Goal: Transaction & Acquisition: Purchase product/service

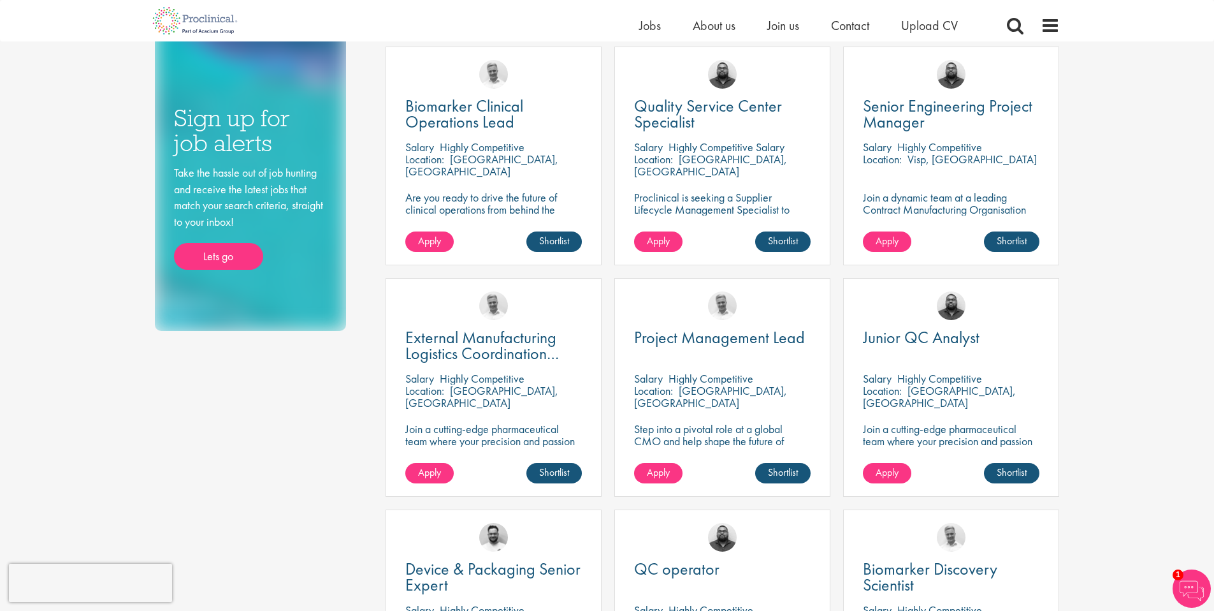
scroll to position [136, 0]
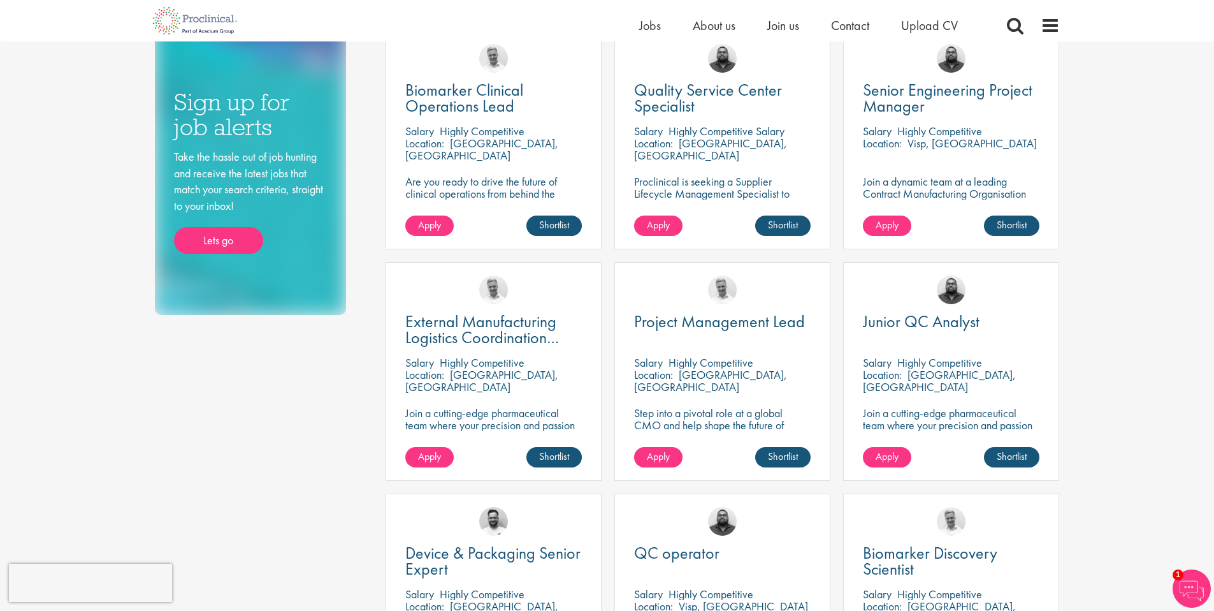
click at [681, 426] on p "Step into a pivotal role at a global CMO and help shape the future of healthcar…" at bounding box center [722, 425] width 177 height 36
click at [660, 331] on span "Project Management Lead" at bounding box center [719, 321] width 171 height 22
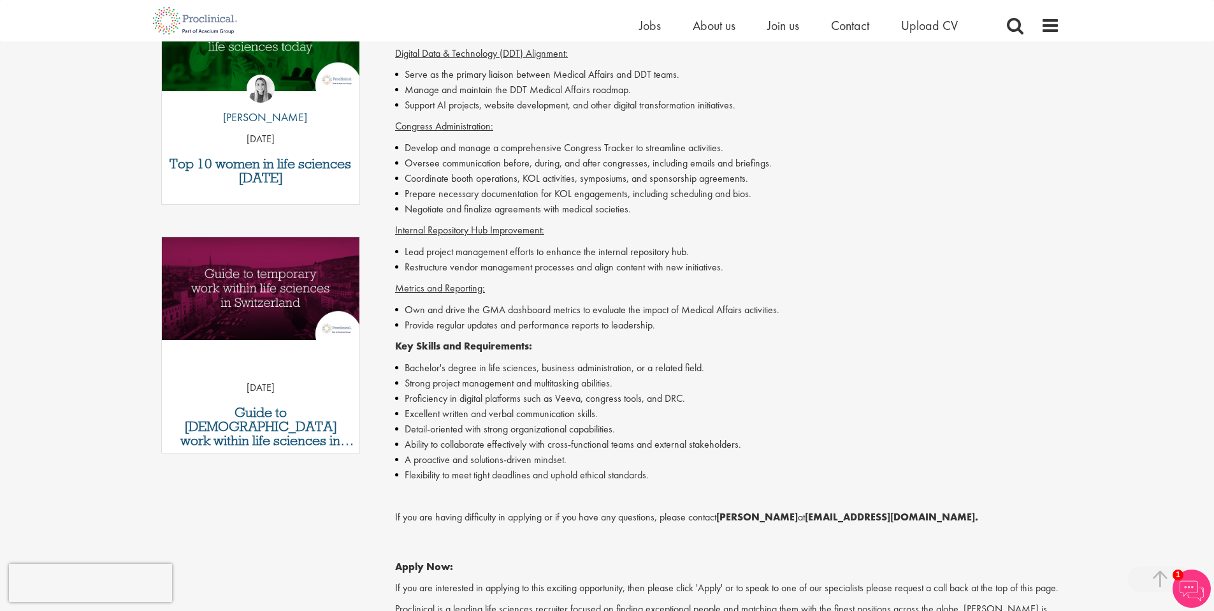
scroll to position [475, 0]
click at [548, 440] on li "Ability to collaborate effectively with cross-functional teams and external sta…" at bounding box center [727, 443] width 665 height 15
click at [548, 441] on li "Ability to collaborate effectively with cross-functional teams and external sta…" at bounding box center [727, 443] width 665 height 15
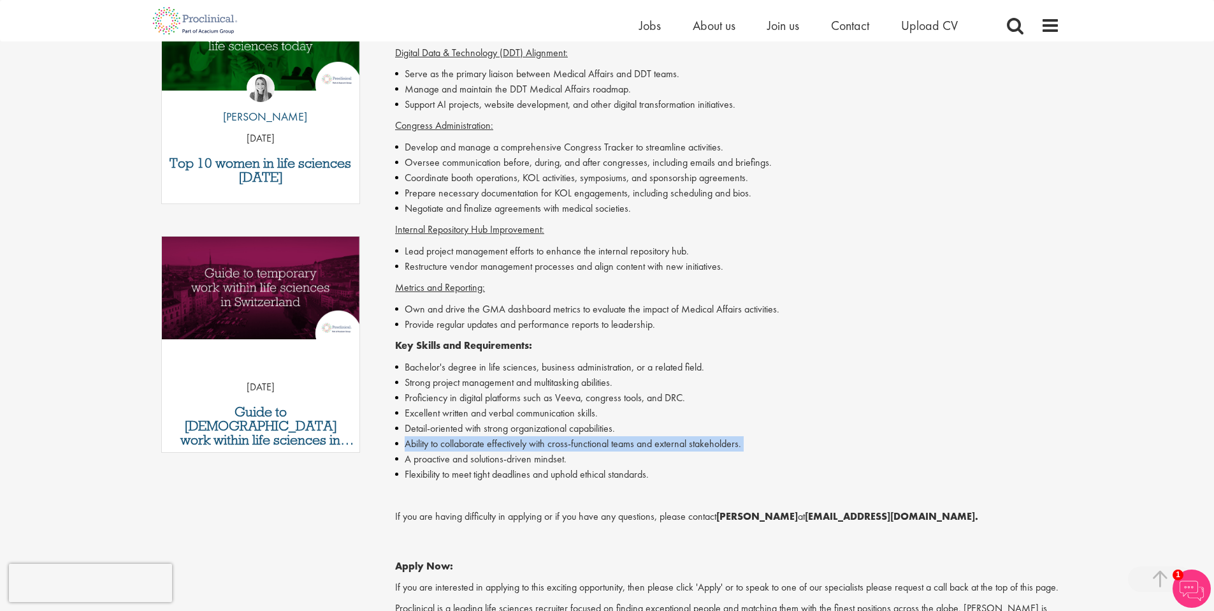
click at [548, 441] on li "Ability to collaborate effectively with cross-functional teams and external sta…" at bounding box center [727, 443] width 665 height 15
click at [544, 453] on li "A proactive and solutions-driven mindset." at bounding box center [727, 458] width 665 height 15
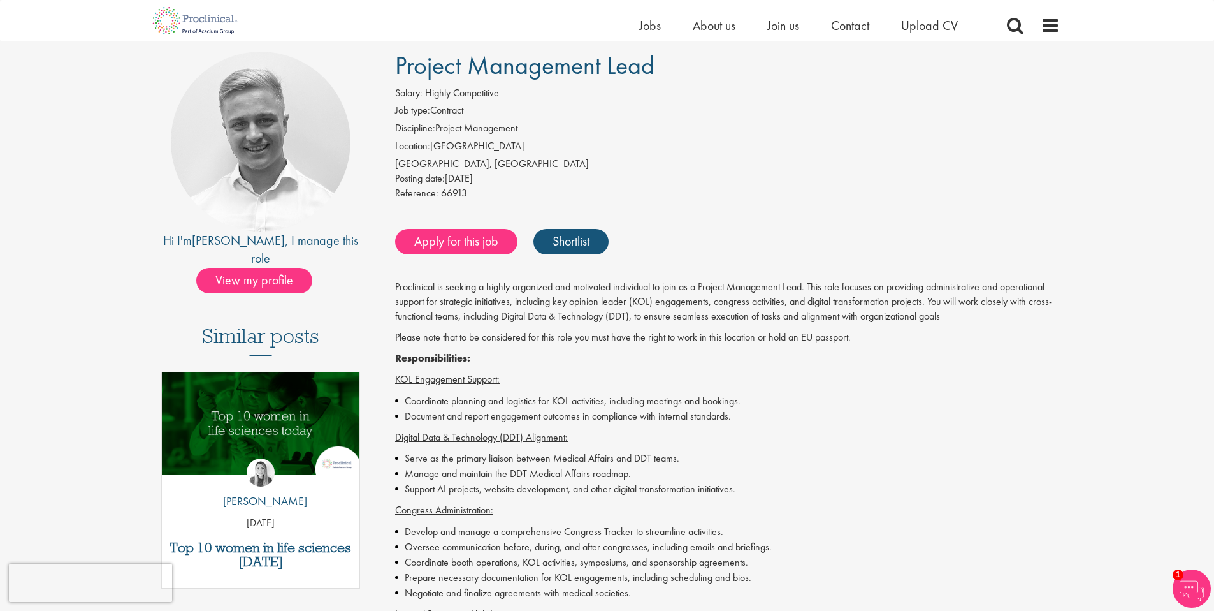
scroll to position [94, 0]
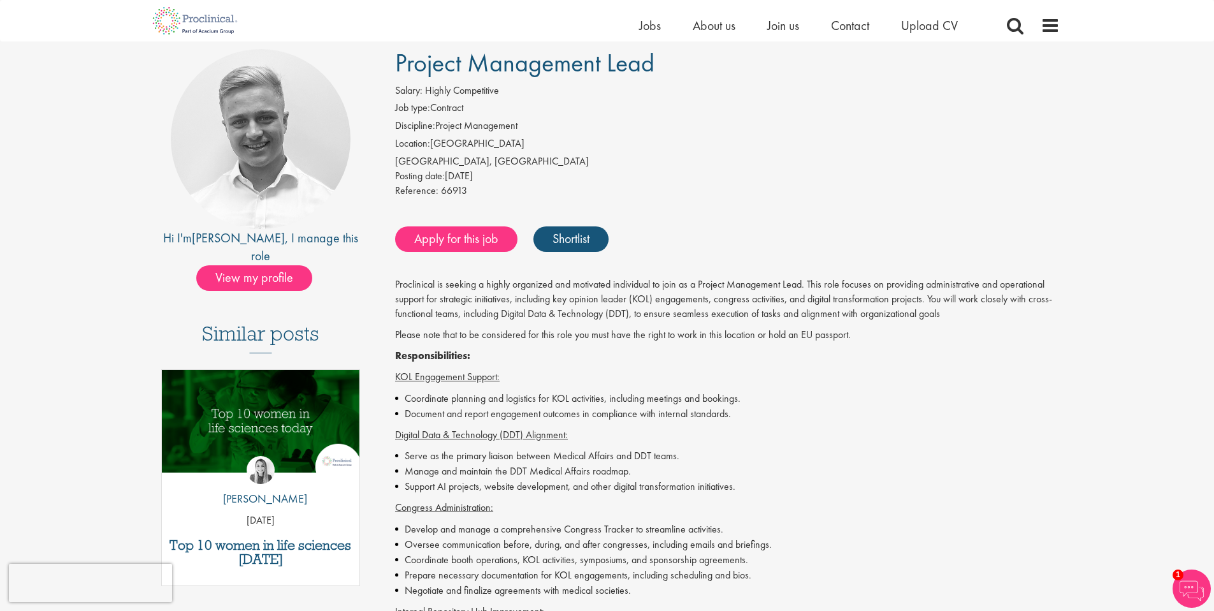
click at [497, 319] on p "Proclinical is seeking a highly organized and motivated individual to join as a…" at bounding box center [727, 299] width 665 height 44
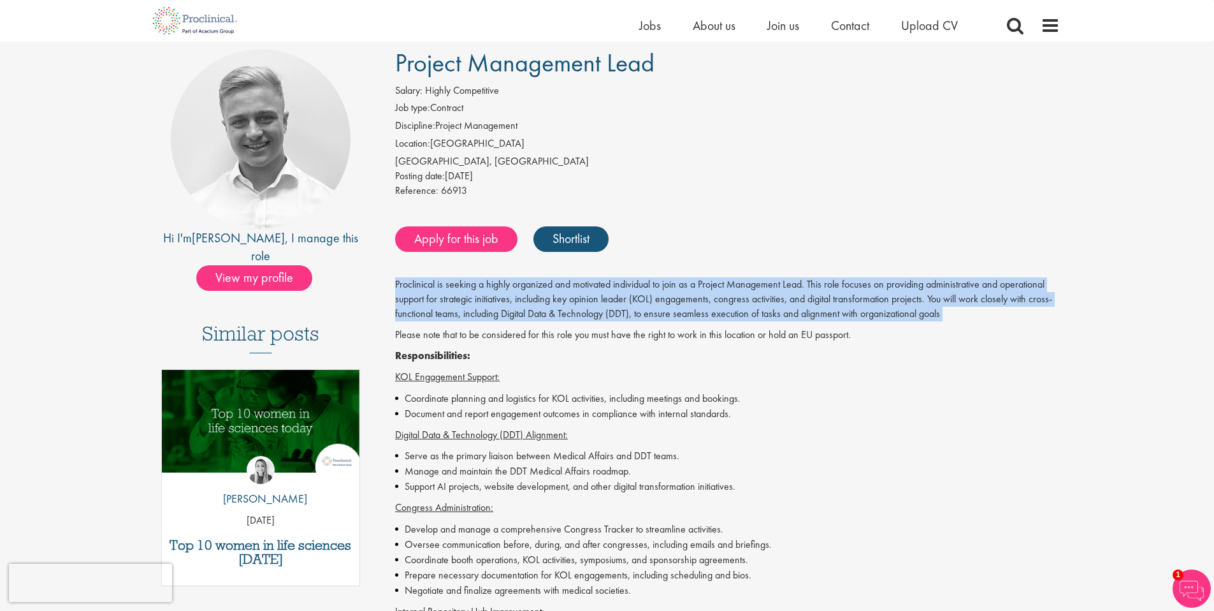
click at [497, 319] on p "Proclinical is seeking a highly organized and motivated individual to join as a…" at bounding box center [727, 299] width 665 height 44
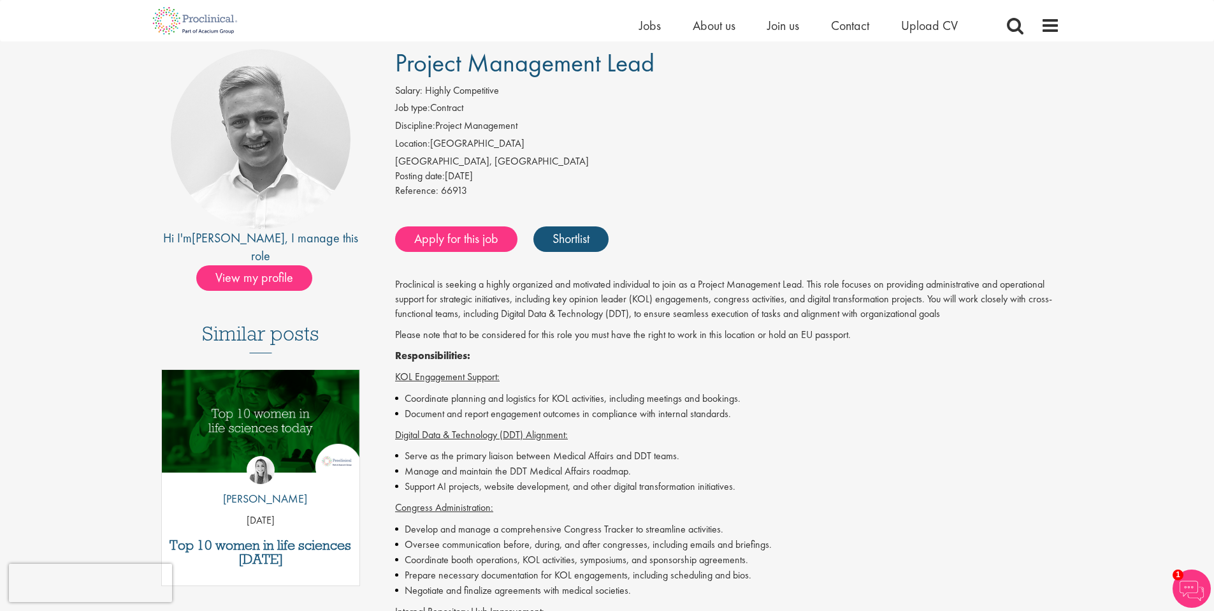
click at [504, 333] on p "Please note that to be considered for this role you must have the right to work…" at bounding box center [727, 335] width 665 height 15
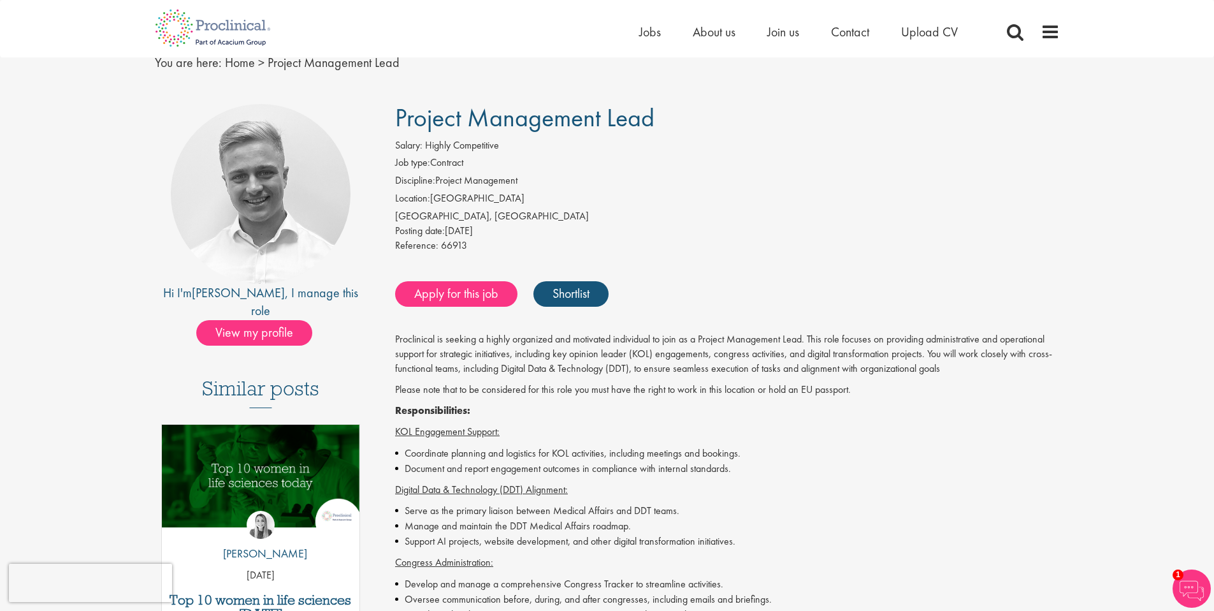
scroll to position [1, 0]
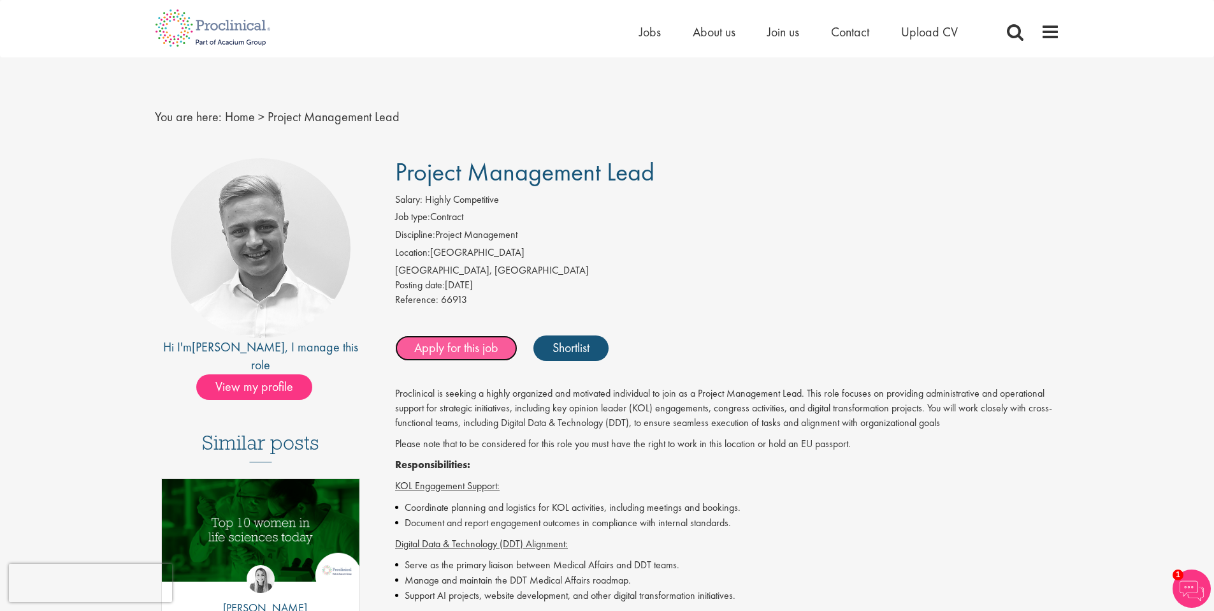
click at [448, 354] on link "Apply for this job" at bounding box center [456, 347] width 122 height 25
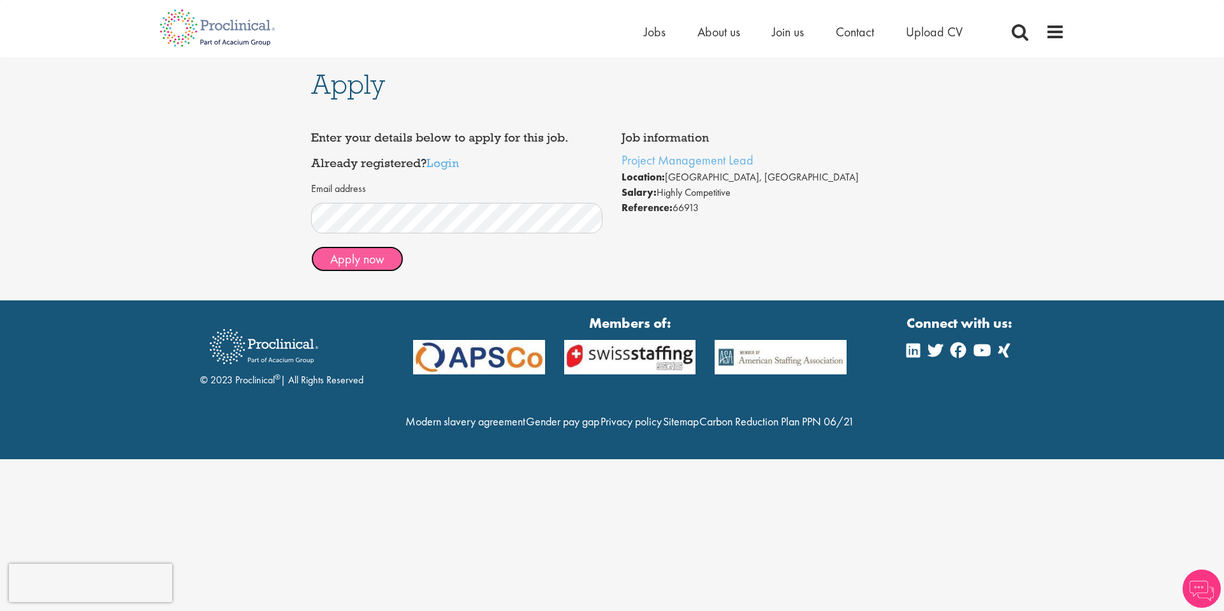
click at [357, 260] on button "Apply now" at bounding box center [357, 258] width 92 height 25
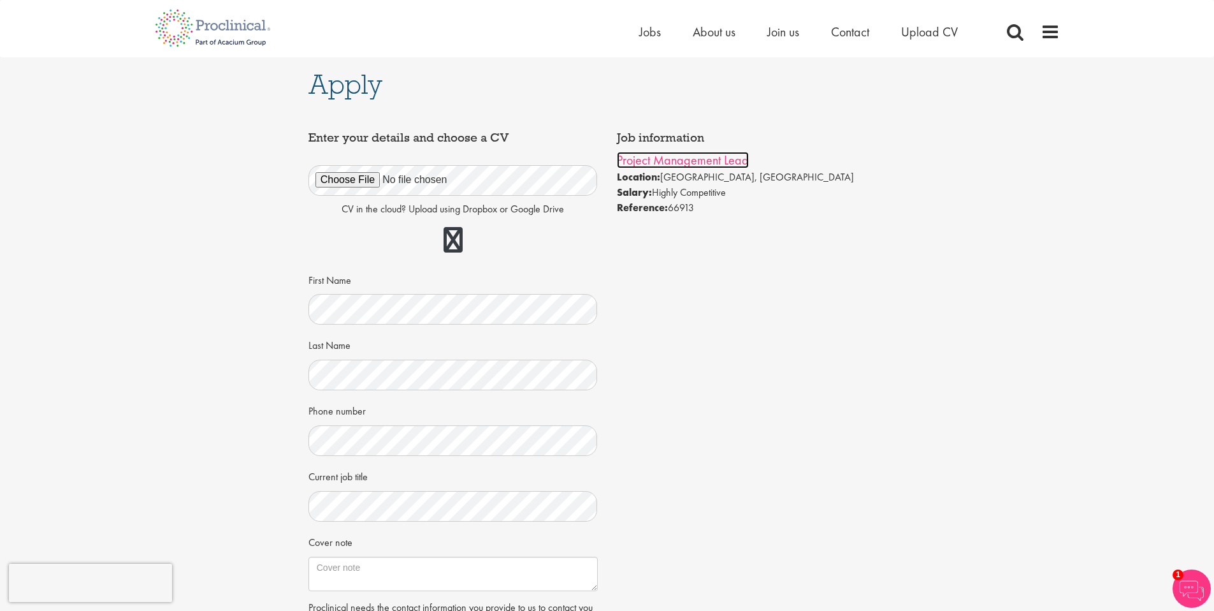
click at [676, 161] on link "Project Management Lead" at bounding box center [683, 160] width 132 height 17
click at [159, 43] on img at bounding box center [212, 28] width 135 height 56
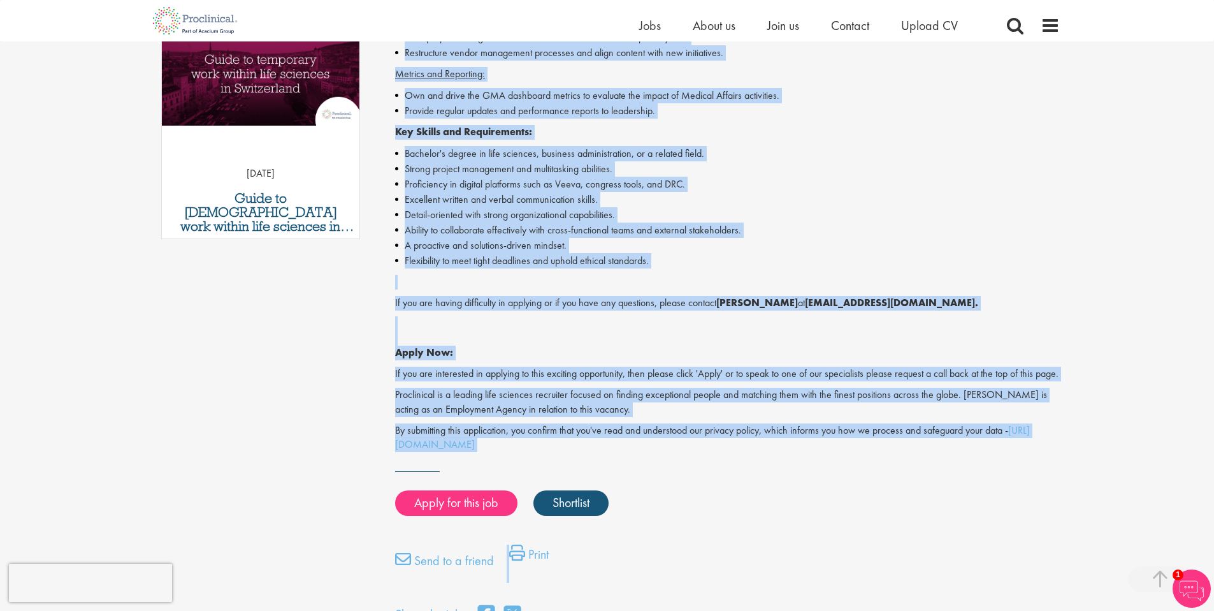
scroll to position [690, 0]
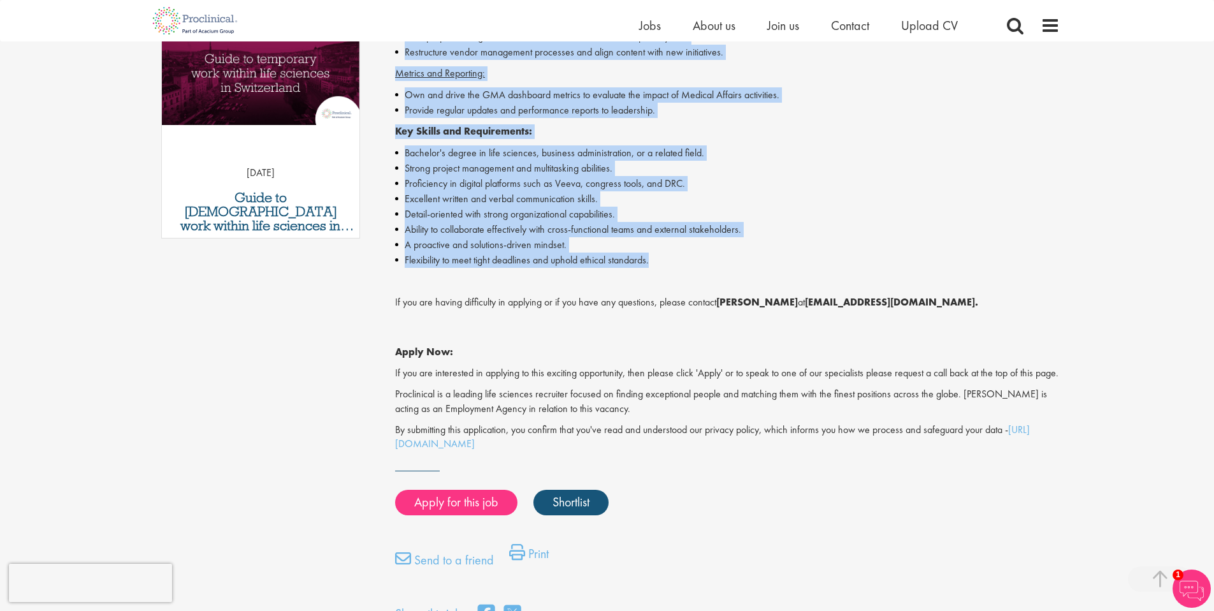
drag, startPoint x: 396, startPoint y: 170, endPoint x: 720, endPoint y: 261, distance: 335.8
click at [720, 261] on div "Proclinical is seeking a highly organized and motivated individual to join as a…" at bounding box center [727, 66] width 665 height 770
copy div "KOL Engagement Support: Coordinate planning and logistics for KOL activities, i…"
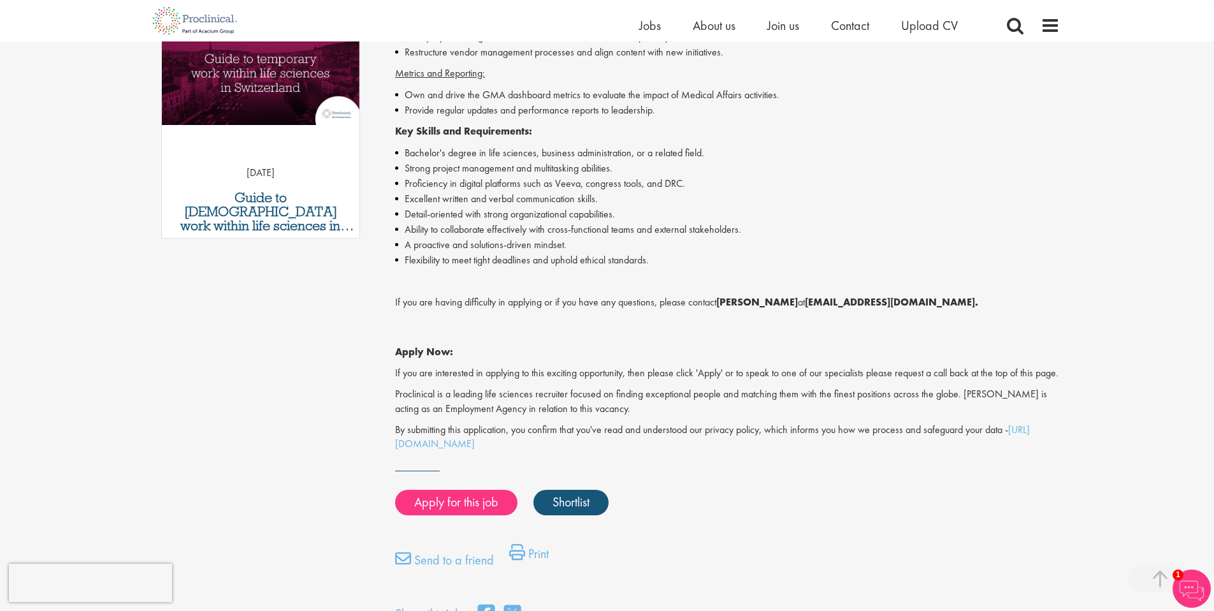
click at [526, 286] on p "Job description" at bounding box center [727, 281] width 665 height 15
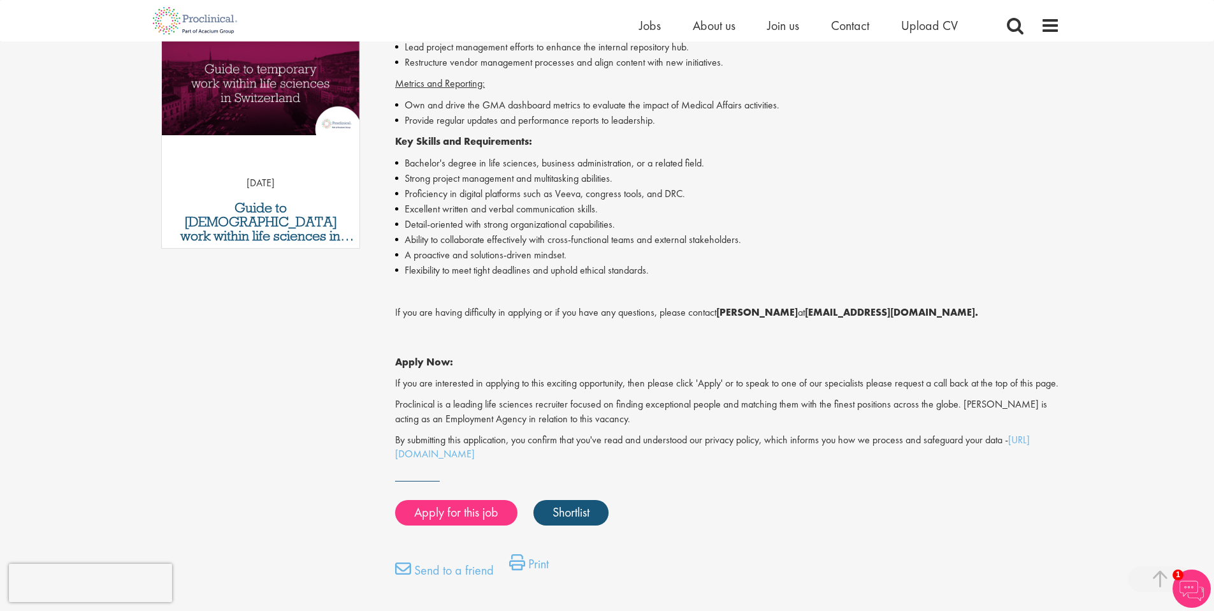
scroll to position [665, 0]
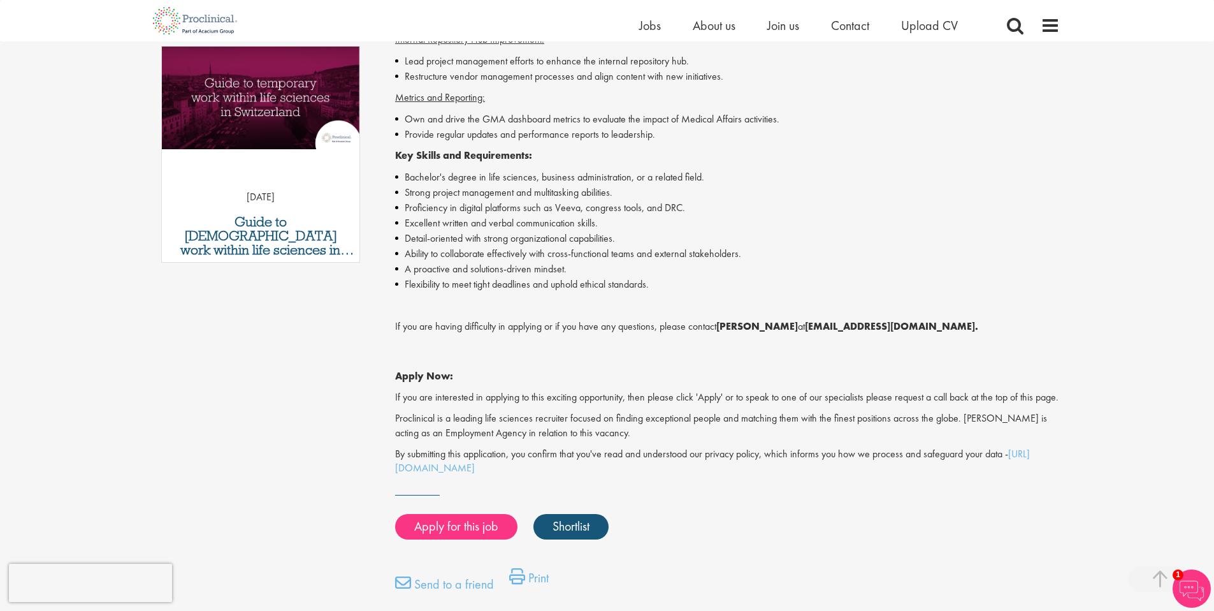
click at [675, 284] on li "Flexibility to meet tight deadlines and uphold ethical standards." at bounding box center [727, 284] width 665 height 15
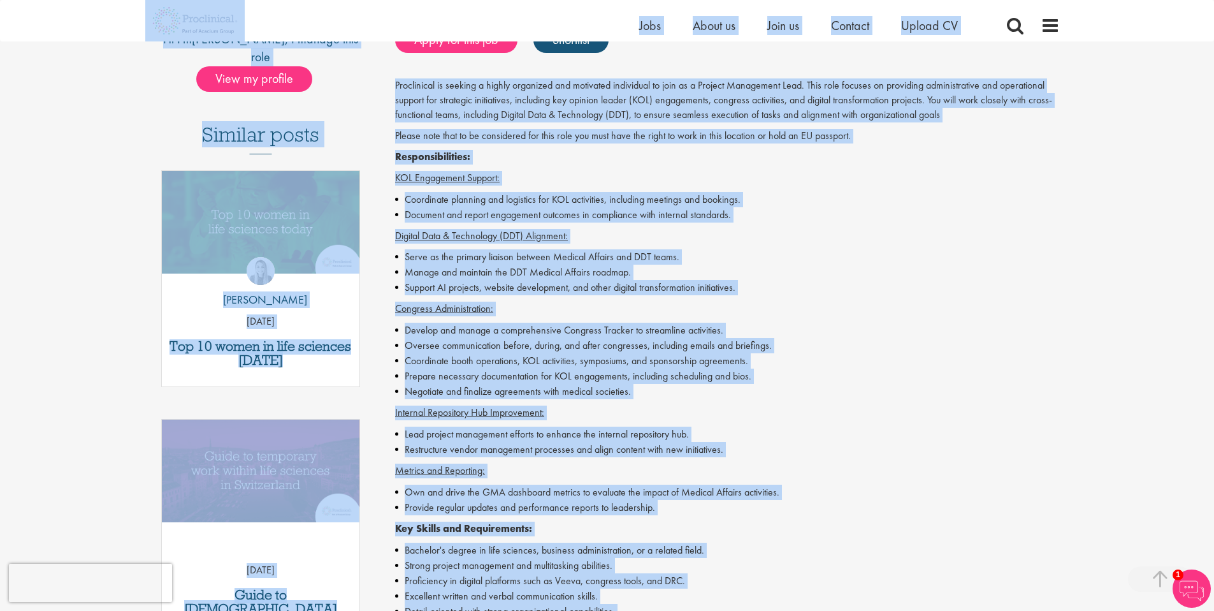
scroll to position [280, 0]
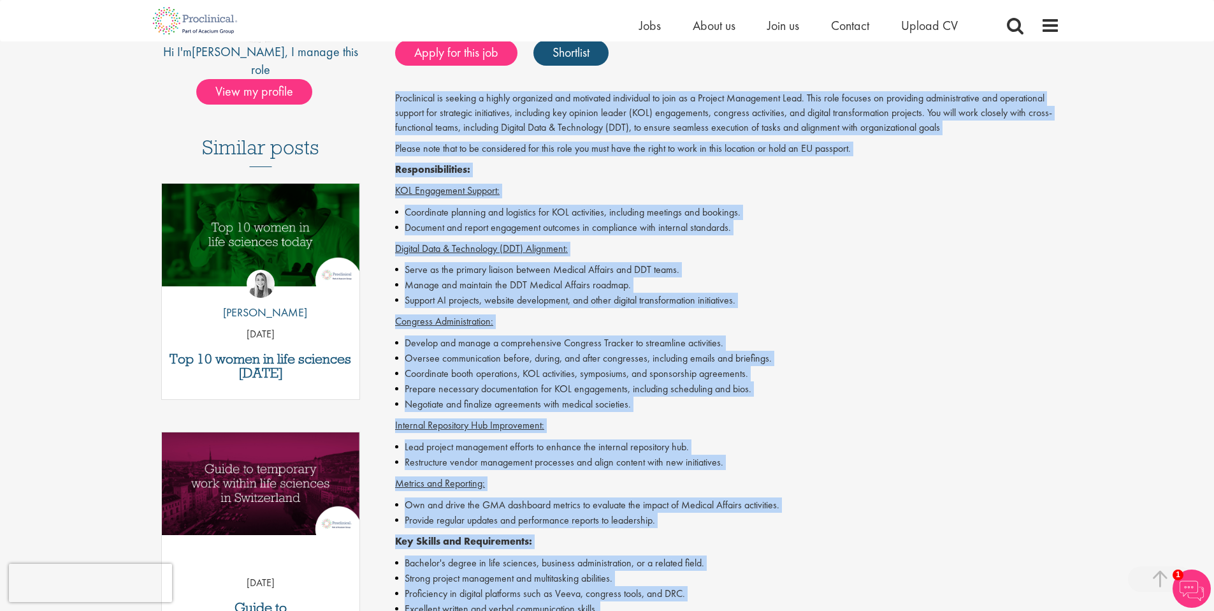
drag, startPoint x: 668, startPoint y: 500, endPoint x: 388, endPoint y: 96, distance: 491.0
click at [388, 96] on div "Project Management Lead Salary: Highly Competitive Job type: Contract Disciplin…" at bounding box center [722, 449] width 693 height 1173
copy div "Proclinical is seeking a highly organized and motivated individual to join as a…"
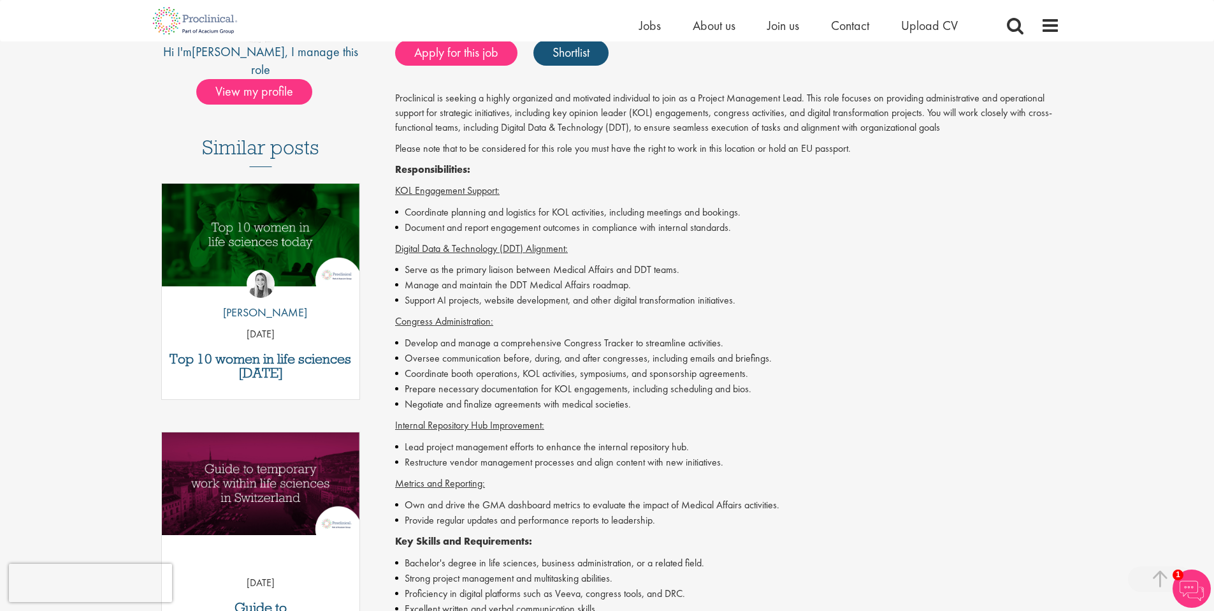
click at [533, 389] on li "Prepare necessary documentation for KOL engagements, including scheduling and b…" at bounding box center [727, 388] width 665 height 15
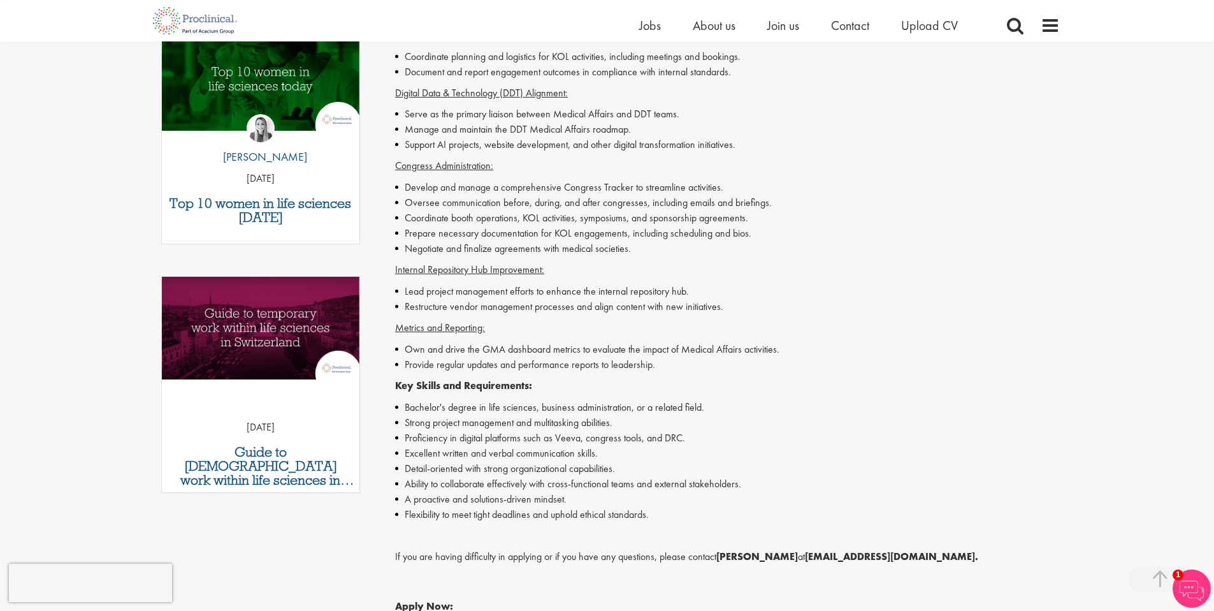
scroll to position [502, 0]
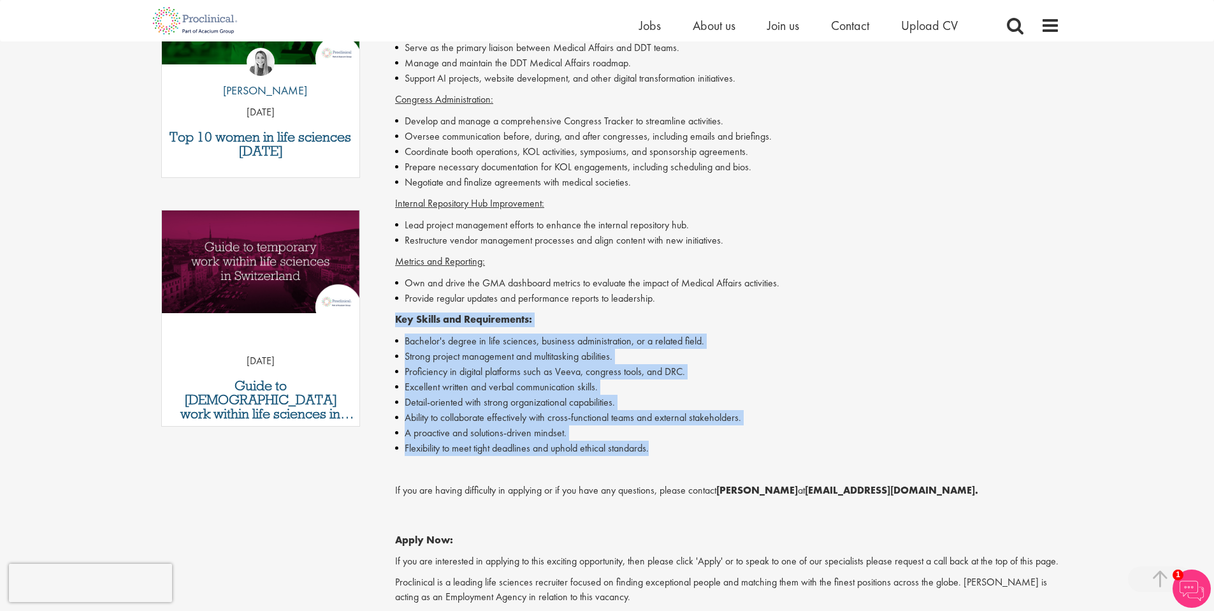
drag, startPoint x: 674, startPoint y: 455, endPoint x: 382, endPoint y: 319, distance: 322.8
click at [382, 319] on div "Project Management Lead Salary: Highly Competitive Job type: Contract Disciplin…" at bounding box center [722, 227] width 693 height 1173
copy div "Key Skills and Requirements: Bachelor's degree in life sciences, business admin…"
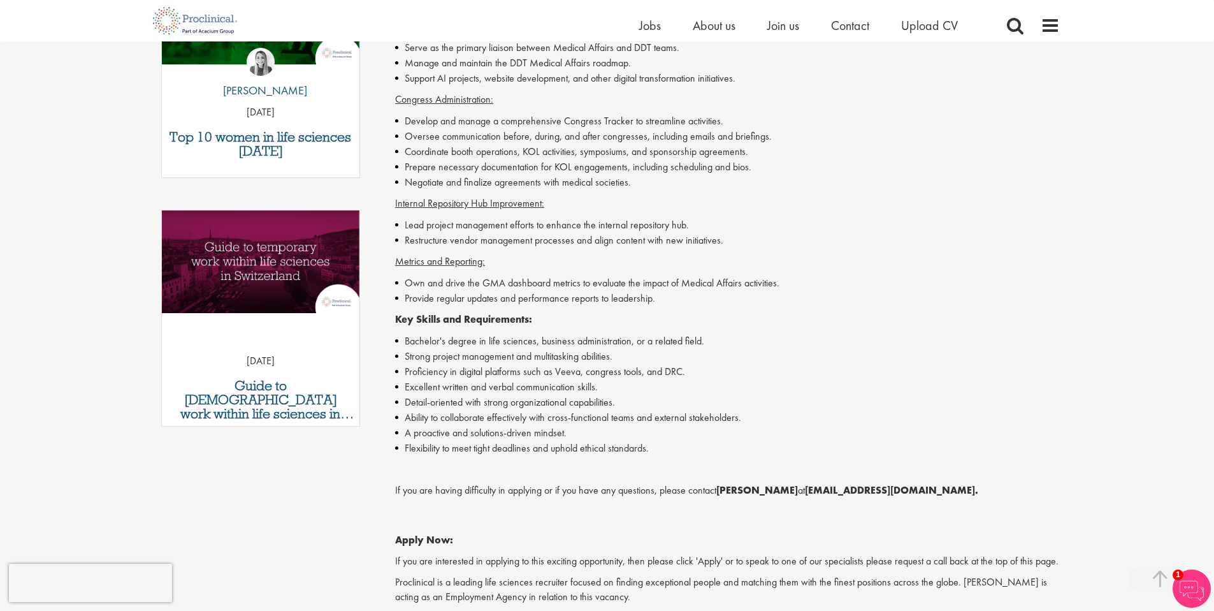
click at [526, 335] on li "Bachelor's degree in life sciences, business administration, or a related field." at bounding box center [727, 340] width 665 height 15
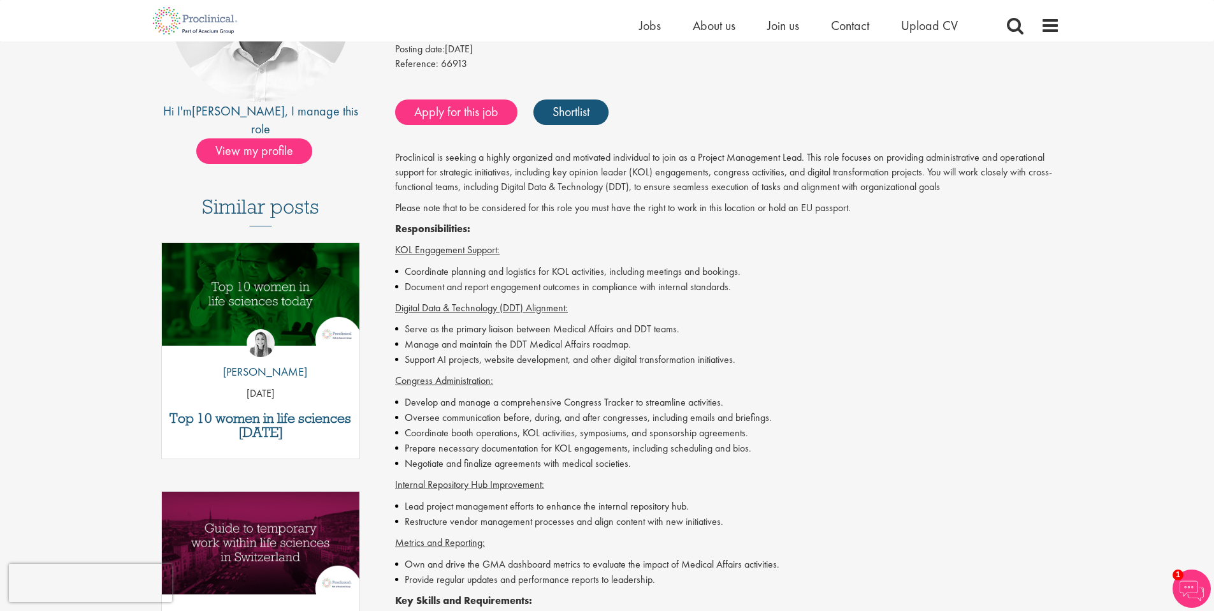
scroll to position [173, 0]
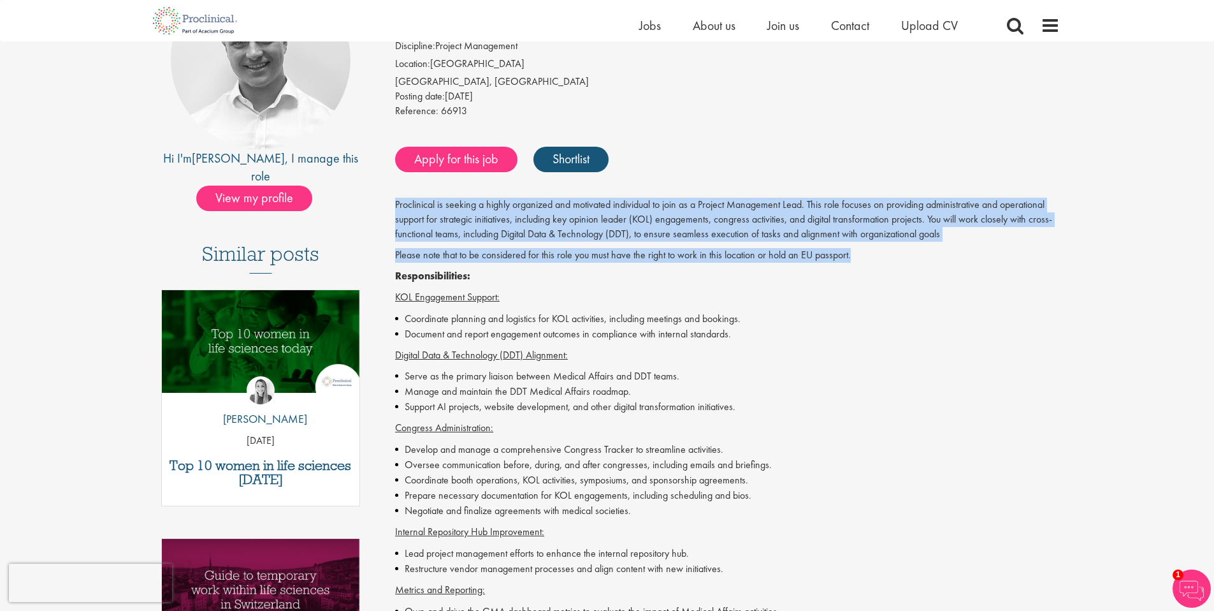
drag, startPoint x: 388, startPoint y: 201, endPoint x: 878, endPoint y: 256, distance: 493.2
click at [878, 256] on div "Project Management Lead Salary: Highly Competitive Job type: Contract Disciplin…" at bounding box center [722, 555] width 693 height 1173
click at [662, 239] on p "Proclinical is seeking a highly organized and motivated individual to join as a…" at bounding box center [727, 220] width 665 height 44
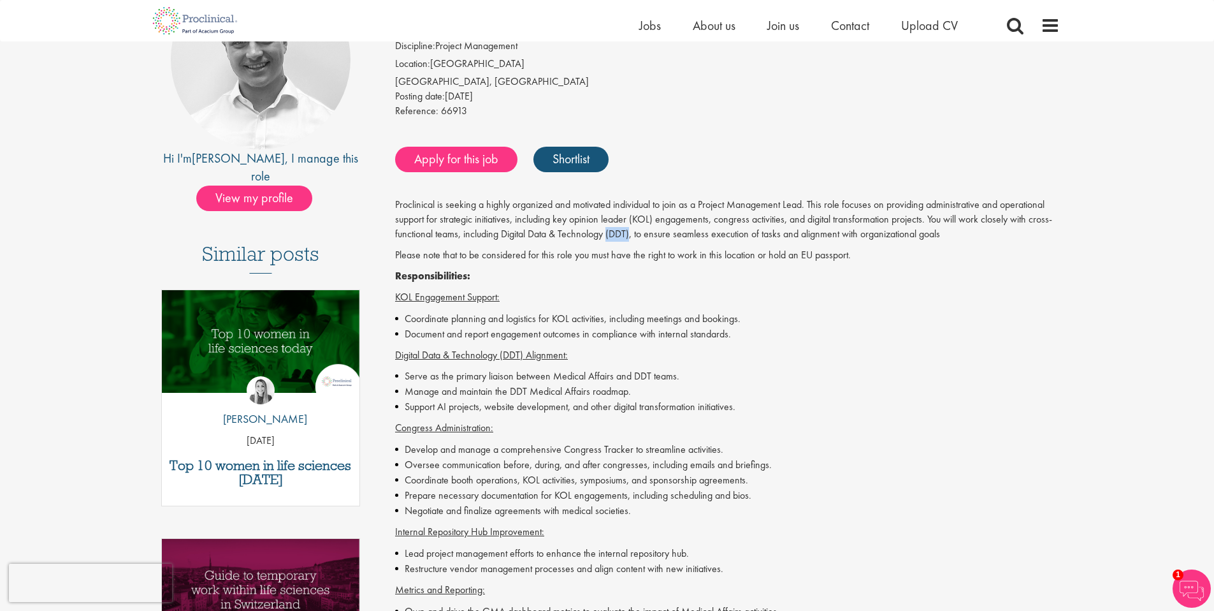
drag, startPoint x: 633, startPoint y: 236, endPoint x: 609, endPoint y: 236, distance: 24.2
click at [609, 236] on p "Proclinical is seeking a highly organized and motivated individual to join as a…" at bounding box center [727, 220] width 665 height 44
copy p "(DDT)"
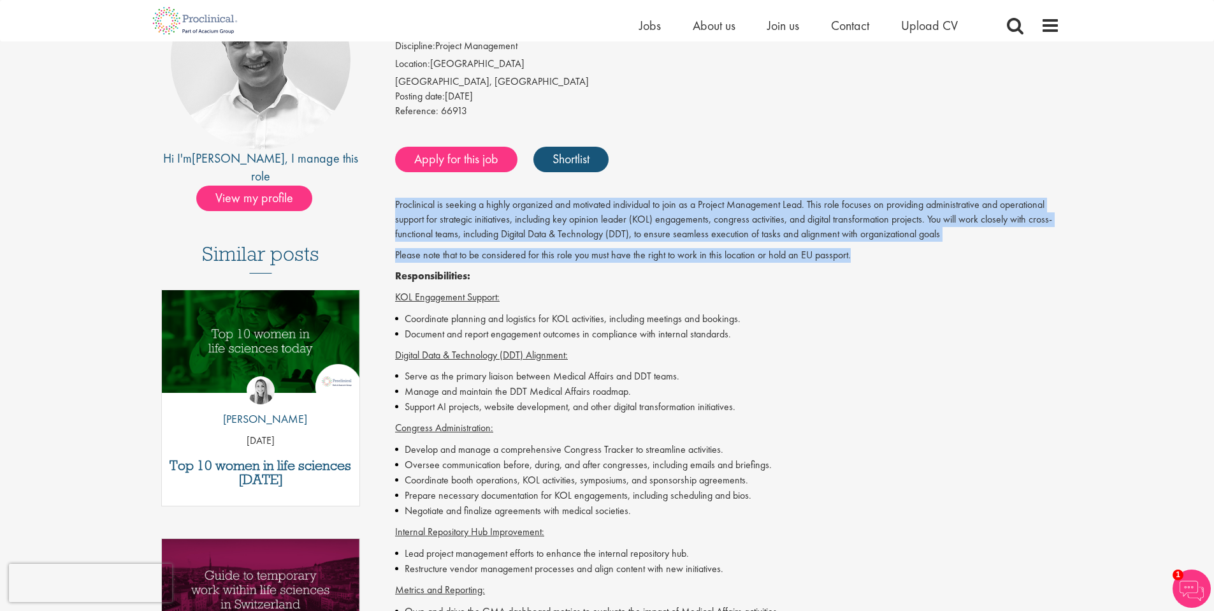
drag, startPoint x: 874, startPoint y: 250, endPoint x: 392, endPoint y: 198, distance: 484.7
click at [392, 198] on div "Project Management Lead Salary: Highly Competitive Job type: Contract Disciplin…" at bounding box center [722, 555] width 693 height 1173
copy div "Proclinical is seeking a highly organized and motivated individual to join as a…"
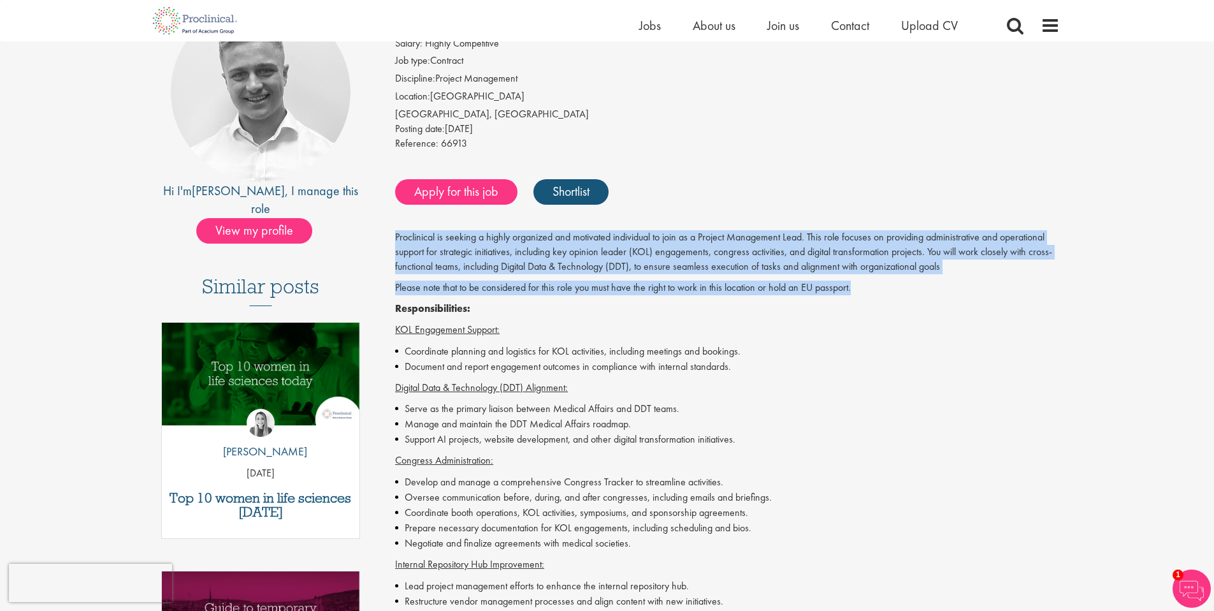
scroll to position [82, 0]
